Goal: Task Accomplishment & Management: Manage account settings

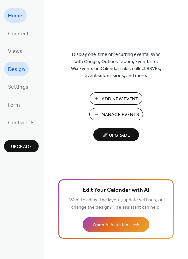
click at [12, 72] on span "Design" at bounding box center [16, 69] width 17 height 10
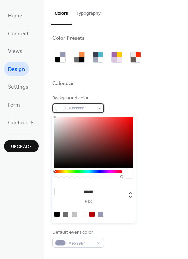
click at [59, 107] on div at bounding box center [60, 107] width 11 height 5
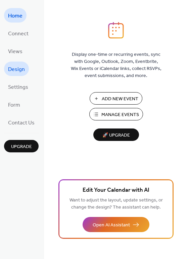
click at [15, 67] on span "Design" at bounding box center [16, 69] width 17 height 10
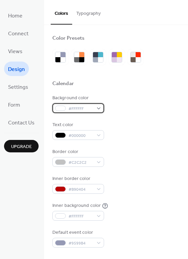
click at [58, 108] on div at bounding box center [60, 107] width 11 height 5
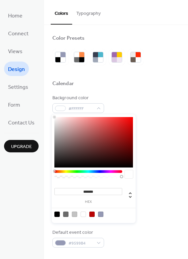
click at [93, 190] on input "*******" at bounding box center [88, 191] width 68 height 7
paste input
type input "*******"
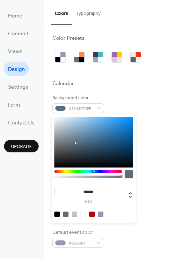
click at [152, 192] on div "Inner border color #B90404" at bounding box center [115, 184] width 127 height 18
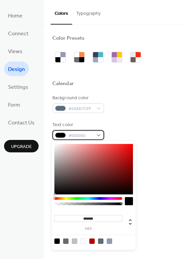
click at [61, 136] on div at bounding box center [60, 134] width 11 height 5
click at [97, 114] on div "Background color #5A6D7CFF Text color #000000 Border color #C2C2C2 Inner border…" at bounding box center [115, 170] width 127 height 153
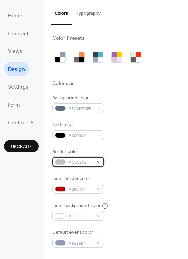
click at [61, 163] on div at bounding box center [60, 161] width 11 height 5
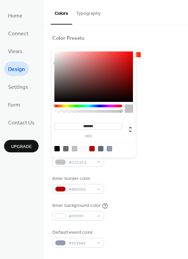
click at [102, 126] on input "*******" at bounding box center [88, 126] width 68 height 7
click at [84, 148] on div at bounding box center [83, 148] width 5 height 5
type input "*******"
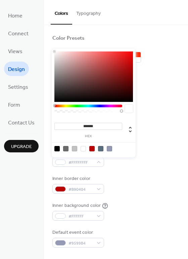
click at [84, 148] on div at bounding box center [83, 148] width 5 height 5
drag, startPoint x: 84, startPoint y: 148, endPoint x: 148, endPoint y: 188, distance: 76.5
click at [148, 188] on div "Inner border color #B90404" at bounding box center [115, 184] width 127 height 18
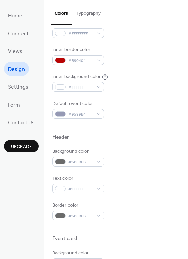
scroll to position [130, 0]
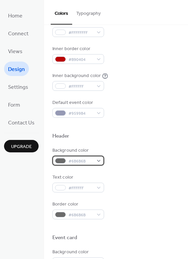
click at [64, 162] on div at bounding box center [60, 160] width 11 height 5
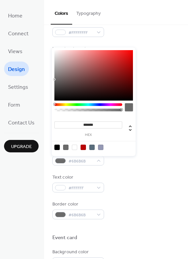
click at [75, 145] on div at bounding box center [74, 146] width 5 height 5
type input "*******"
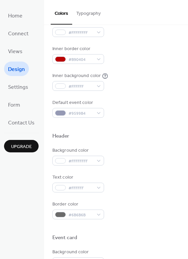
click at [146, 190] on div "Text color #FFFFFF" at bounding box center [115, 183] width 127 height 18
click at [60, 214] on div at bounding box center [60, 214] width 11 height 5
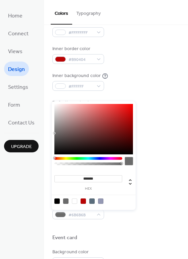
click at [76, 203] on div at bounding box center [93, 200] width 85 height 12
click at [74, 200] on div at bounding box center [74, 200] width 5 height 5
type input "*******"
click at [74, 200] on div at bounding box center [74, 200] width 5 height 5
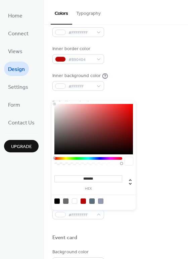
click at [142, 187] on div "Text color #FFFFFF" at bounding box center [115, 183] width 127 height 18
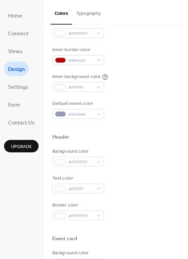
scroll to position [117, 0]
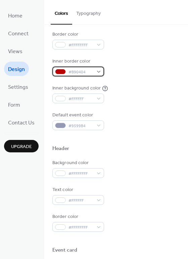
click at [78, 72] on span "#B90404" at bounding box center [80, 71] width 25 height 7
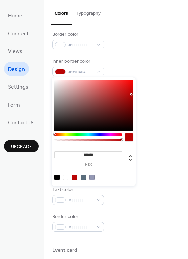
click at [65, 176] on div at bounding box center [65, 176] width 5 height 5
type input "*******"
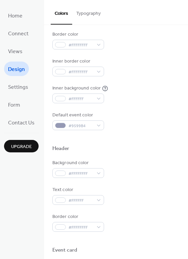
click at [159, 133] on div at bounding box center [115, 137] width 127 height 15
click at [63, 99] on div at bounding box center [60, 98] width 11 height 5
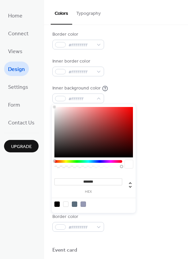
type input "*******"
click at [129, 134] on div at bounding box center [93, 132] width 79 height 50
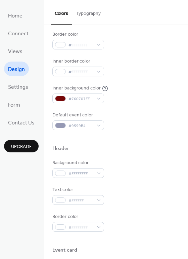
click at [83, 92] on div "Inner background color" at bounding box center [76, 88] width 48 height 7
click at [83, 101] on span "#760707FF" at bounding box center [80, 98] width 25 height 7
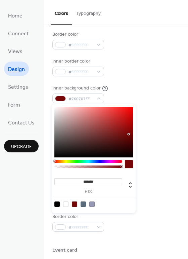
click at [85, 203] on div at bounding box center [83, 203] width 5 height 5
type input "*******"
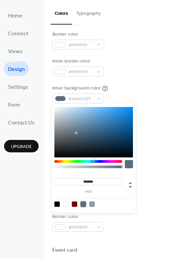
click at [156, 143] on div at bounding box center [115, 137] width 127 height 15
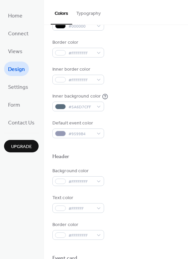
scroll to position [55, 0]
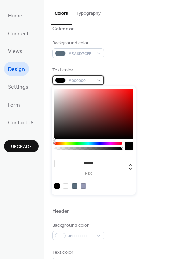
click at [60, 82] on div at bounding box center [60, 80] width 11 height 5
click at [66, 186] on div at bounding box center [65, 185] width 5 height 5
type input "*******"
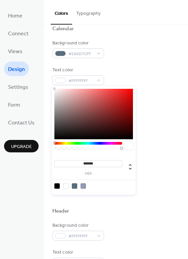
click at [160, 118] on div "Background color #5A6D7CFF Text color #FFFFFFFF Border color #FFFFFFFF Inner bo…" at bounding box center [115, 116] width 127 height 153
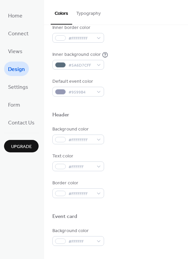
scroll to position [155, 0]
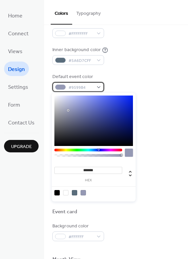
click at [81, 88] on span "#9599B4" at bounding box center [80, 87] width 25 height 7
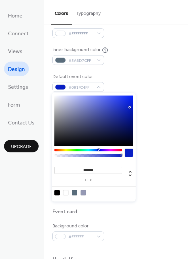
drag, startPoint x: 130, startPoint y: 104, endPoint x: 130, endPoint y: 111, distance: 7.8
click at [130, 111] on div at bounding box center [93, 120] width 79 height 50
type input "*******"
click at [131, 112] on div at bounding box center [130, 112] width 1 height 1
click at [157, 108] on div "Header" at bounding box center [115, 111] width 127 height 9
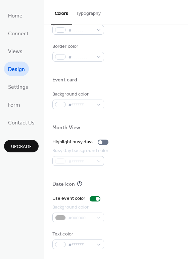
scroll to position [254, 0]
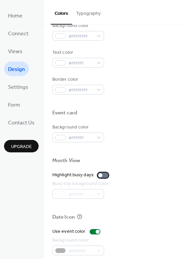
click at [100, 173] on div at bounding box center [100, 175] width 4 height 4
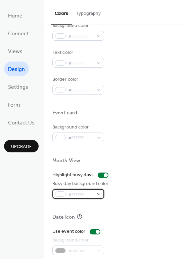
click at [86, 194] on span "#FFFFFF" at bounding box center [80, 194] width 25 height 7
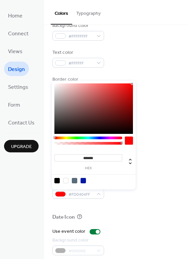
type input "*******"
drag, startPoint x: 121, startPoint y: 101, endPoint x: 133, endPoint y: 83, distance: 21.4
click at [133, 83] on div at bounding box center [93, 108] width 79 height 50
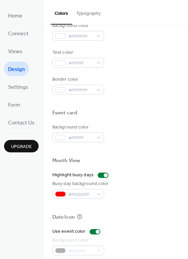
click at [154, 97] on div at bounding box center [115, 101] width 127 height 15
click at [152, 106] on div at bounding box center [115, 101] width 127 height 15
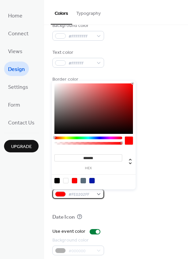
click at [90, 195] on span "#FE0202FF" at bounding box center [80, 194] width 25 height 7
click at [84, 180] on div at bounding box center [83, 180] width 5 height 5
type input "*******"
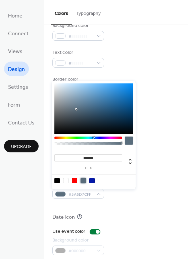
click at [142, 178] on div "Highlight busy days Busy day background color #5A6D7CFF" at bounding box center [115, 184] width 127 height 27
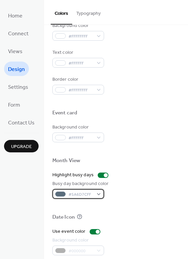
click at [92, 193] on span "#5A6D7CFF" at bounding box center [80, 194] width 25 height 7
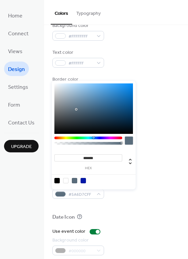
type input "*******"
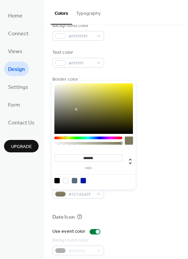
click at [65, 136] on div at bounding box center [88, 137] width 68 height 3
click at [158, 119] on div at bounding box center [115, 120] width 127 height 5
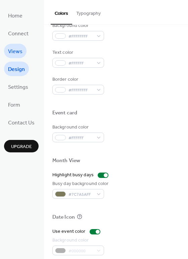
click at [17, 48] on span "Views" at bounding box center [15, 51] width 14 height 10
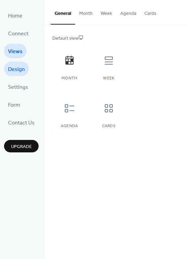
click at [16, 66] on span "Design" at bounding box center [16, 69] width 17 height 10
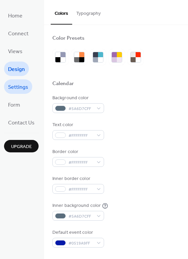
click at [18, 82] on span "Settings" at bounding box center [18, 87] width 20 height 10
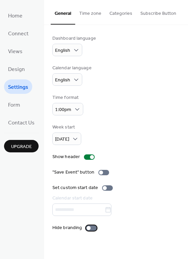
click at [91, 230] on div at bounding box center [91, 227] width 11 height 5
click at [14, 14] on span "Home" at bounding box center [15, 16] width 14 height 10
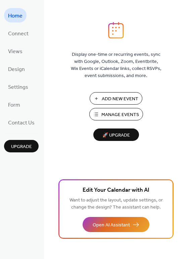
click at [102, 111] on span "Manage Events" at bounding box center [120, 114] width 38 height 7
click at [18, 55] on span "Views" at bounding box center [15, 51] width 14 height 10
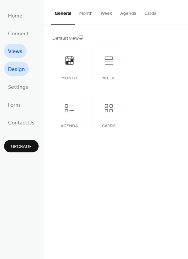
click at [15, 68] on span "Design" at bounding box center [16, 69] width 17 height 10
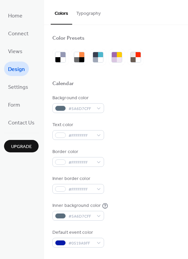
click at [79, 11] on button "Typography" at bounding box center [88, 12] width 33 height 24
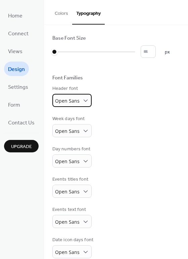
click at [66, 102] on span "Open Sans" at bounding box center [67, 100] width 25 height 6
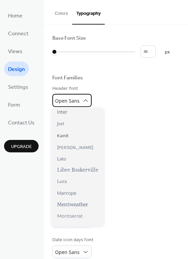
scroll to position [161, 0]
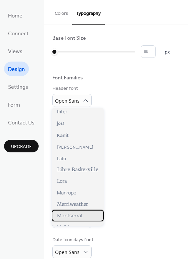
click at [73, 214] on span "Montserrat" at bounding box center [70, 215] width 26 height 6
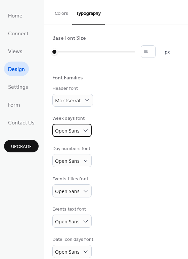
click at [76, 132] on span "Open Sans" at bounding box center [67, 130] width 25 height 6
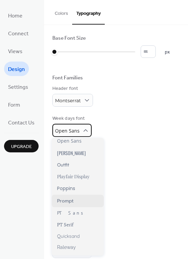
scroll to position [253, 0]
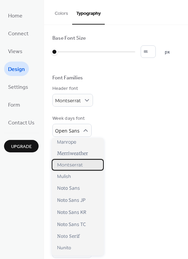
click at [71, 166] on span "Montserrat" at bounding box center [70, 164] width 26 height 6
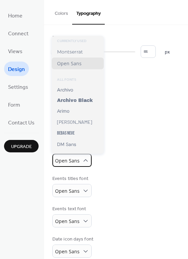
click at [70, 163] on span "Open Sans" at bounding box center [67, 160] width 25 height 6
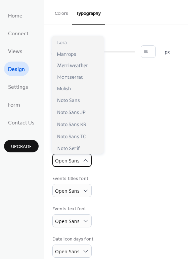
scroll to position [240, 0]
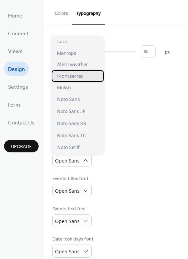
click at [71, 76] on span "Montserrat" at bounding box center [70, 76] width 26 height 6
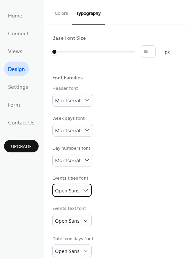
click at [69, 191] on span "Open Sans" at bounding box center [67, 190] width 25 height 6
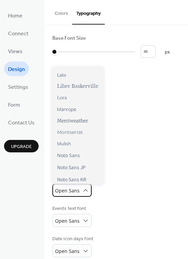
scroll to position [216, 0]
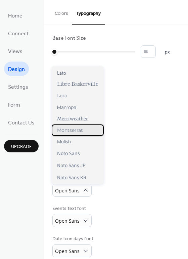
click at [74, 129] on span "Montserrat" at bounding box center [70, 130] width 26 height 6
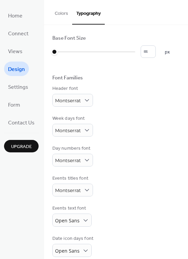
scroll to position [38, 0]
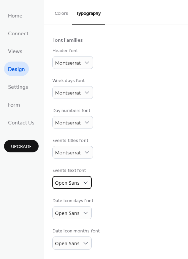
click at [68, 186] on span "Open Sans" at bounding box center [67, 183] width 25 height 9
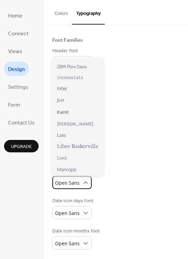
scroll to position [0, 0]
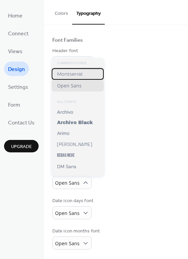
click at [77, 78] on div "Montserrat" at bounding box center [78, 73] width 52 height 11
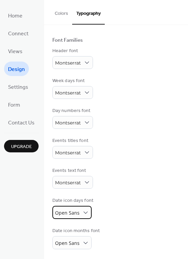
click at [64, 210] on span "Open Sans" at bounding box center [67, 212] width 25 height 6
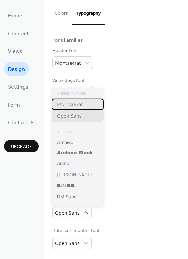
click at [68, 104] on span "Montserrat" at bounding box center [70, 104] width 26 height 6
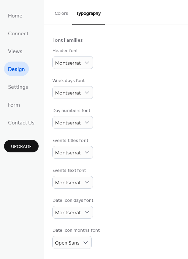
click at [65, 14] on button "Colors" at bounding box center [61, 12] width 21 height 24
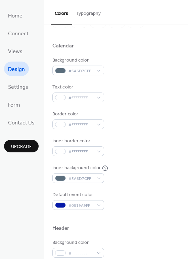
scroll to position [78, 0]
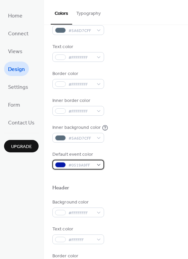
click at [62, 165] on div at bounding box center [60, 164] width 11 height 5
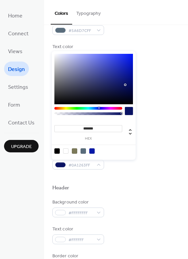
type input "*******"
drag, startPoint x: 128, startPoint y: 79, endPoint x: 125, endPoint y: 85, distance: 7.4
click at [125, 85] on div at bounding box center [93, 79] width 79 height 50
click at [154, 89] on div "Background color #5A6D7CFF Text color #FFFFFFFF Border color #FFFFFFFF Inner bo…" at bounding box center [115, 92] width 127 height 153
